Goal: Task Accomplishment & Management: Use online tool/utility

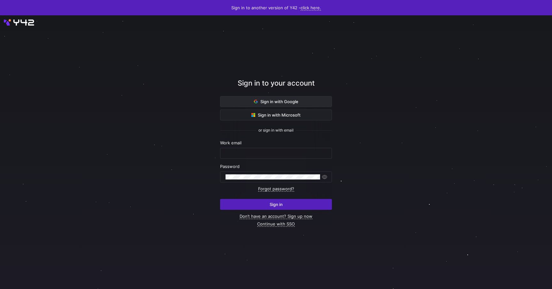
click at [284, 101] on span "Sign in with Google" at bounding box center [276, 101] width 44 height 5
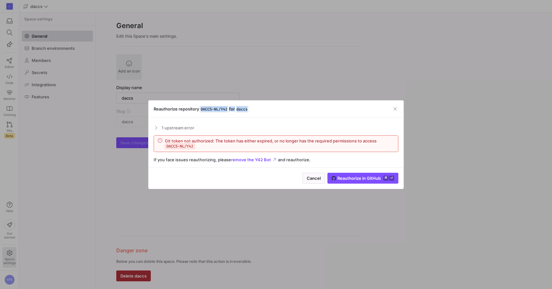
drag, startPoint x: 252, startPoint y: 109, endPoint x: 199, endPoint y: 111, distance: 52.5
click at [199, 111] on h3 "Reauthorize repository DACCS-NL/Y42 for daccs" at bounding box center [202, 108] width 96 height 5
copy h3 "DACCS-NL/Y42 for daccs"
click at [394, 92] on div at bounding box center [276, 144] width 552 height 289
